Goal: Task Accomplishment & Management: Manage account settings

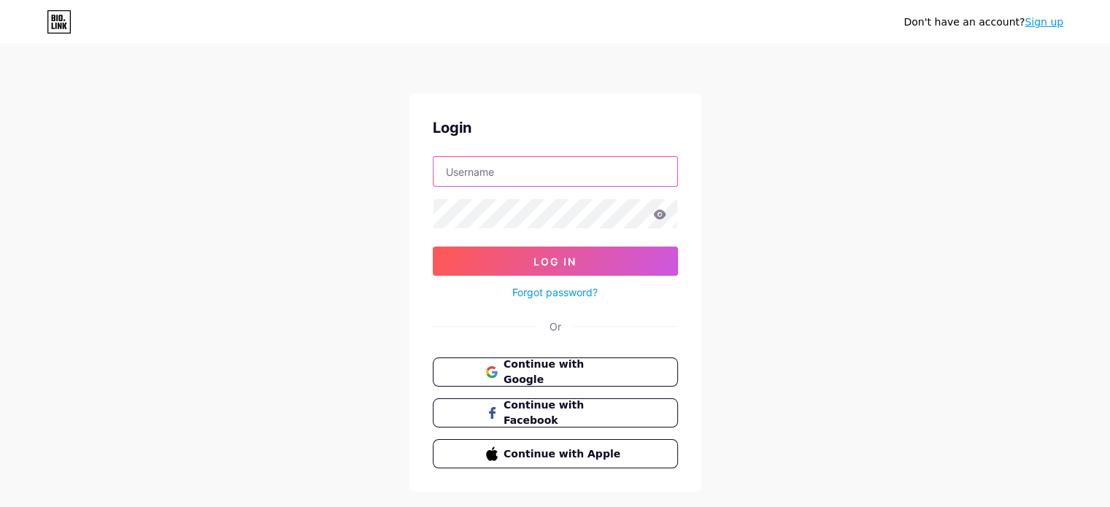
click at [448, 172] on input "text" at bounding box center [556, 171] width 244 height 29
click at [558, 369] on span "Continue with Google" at bounding box center [564, 372] width 122 height 31
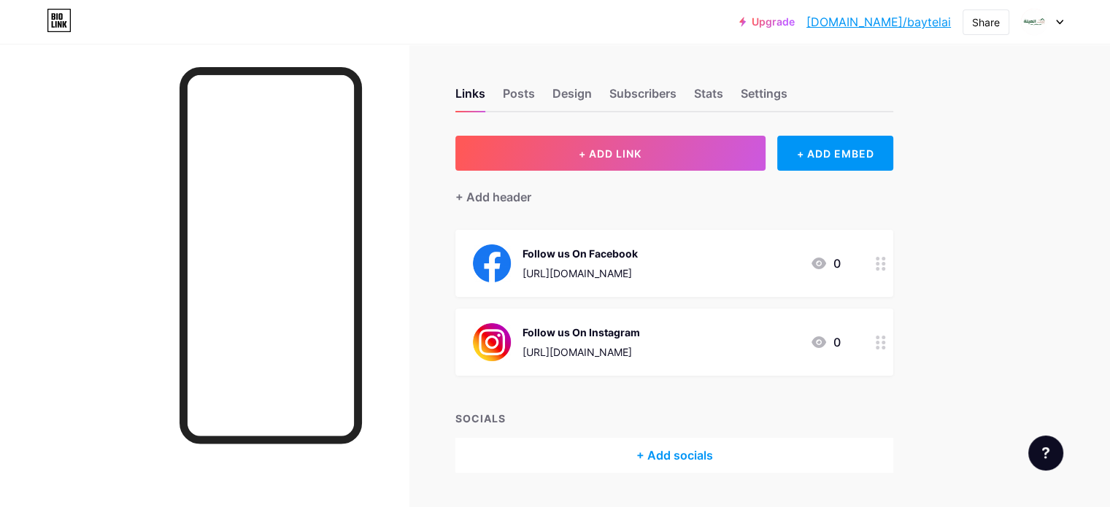
click at [563, 92] on div "Links Posts Design Subscribers Stats Settings" at bounding box center [674, 86] width 438 height 51
click at [535, 103] on div "Posts" at bounding box center [519, 98] width 32 height 26
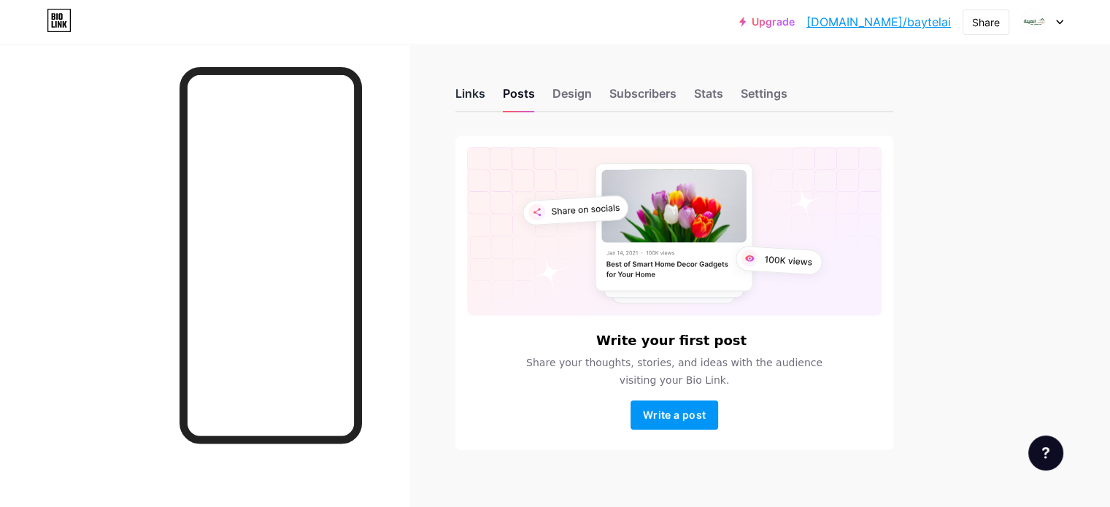
click at [485, 97] on div "Links" at bounding box center [470, 98] width 30 height 26
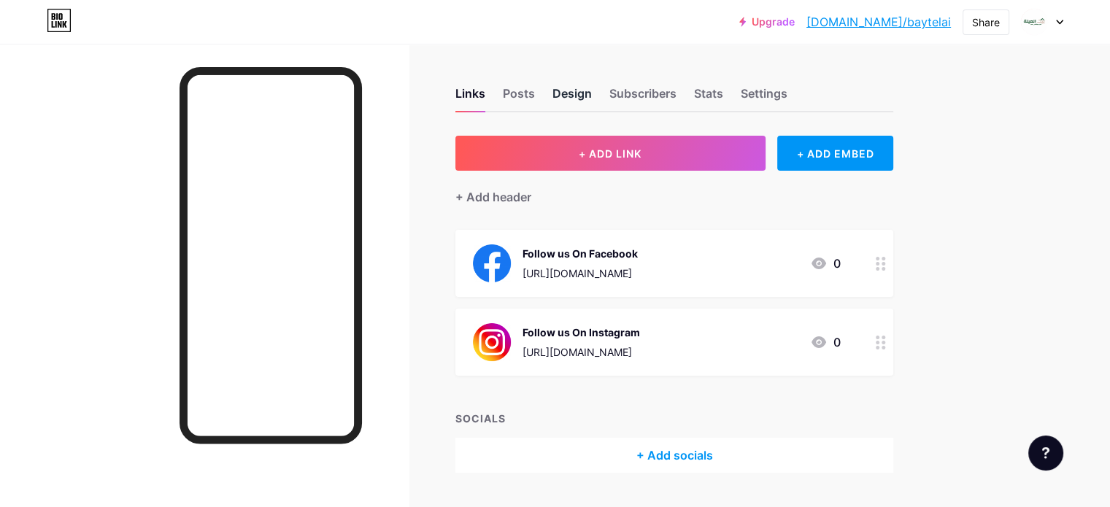
click at [592, 92] on div "Design" at bounding box center [571, 98] width 39 height 26
click at [485, 100] on div "Links" at bounding box center [470, 98] width 30 height 26
click at [820, 259] on icon at bounding box center [813, 264] width 15 height 12
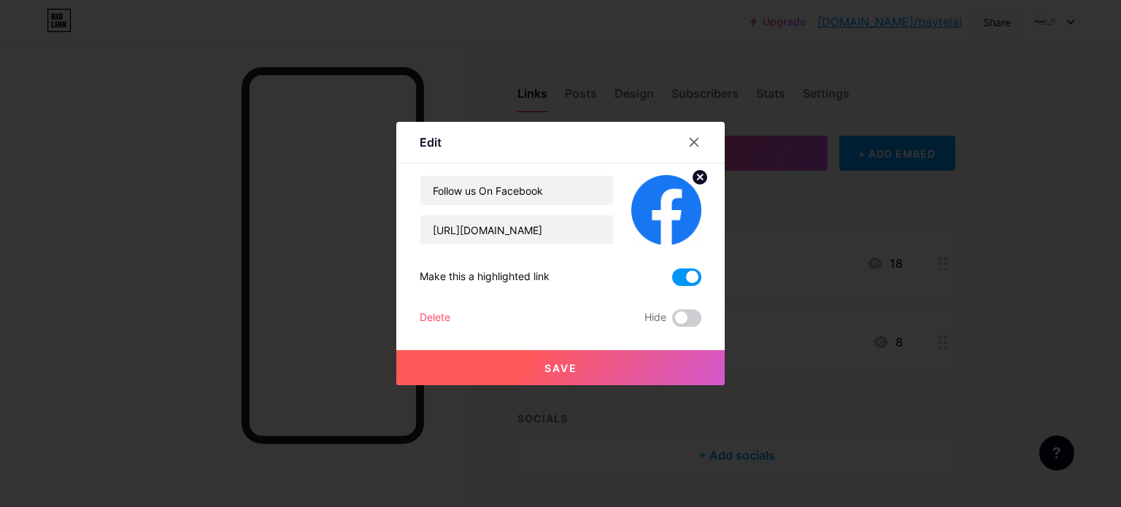
click at [876, 259] on div at bounding box center [560, 253] width 1121 height 507
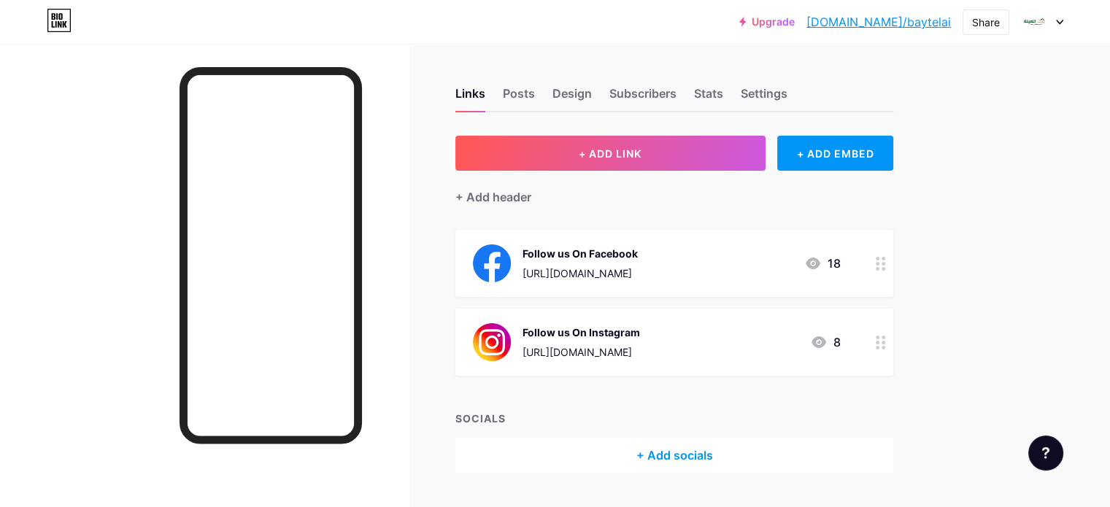
click at [826, 337] on icon at bounding box center [819, 342] width 15 height 12
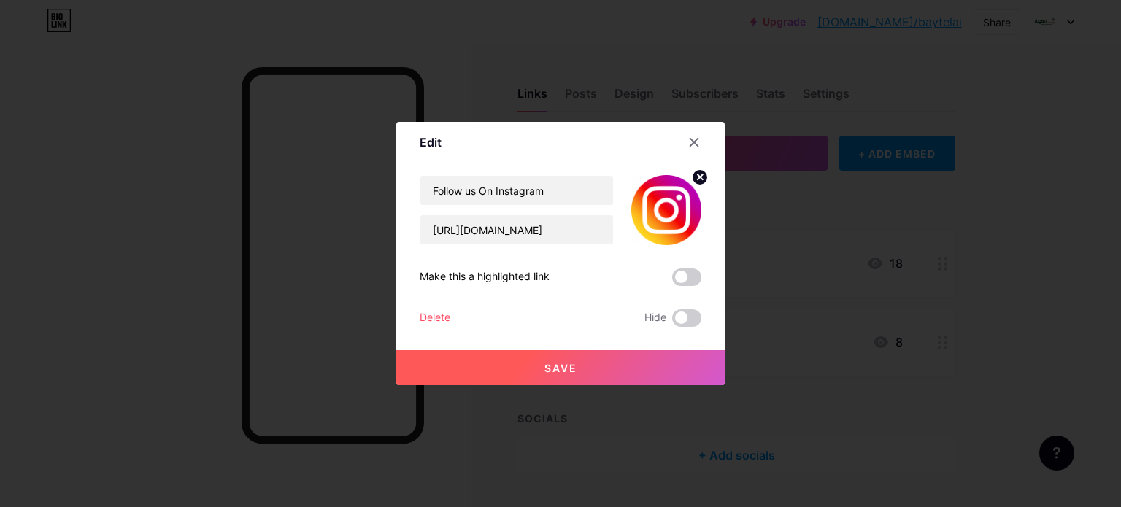
click at [885, 337] on div at bounding box center [560, 253] width 1121 height 507
